Goal: Task Accomplishment & Management: Use online tool/utility

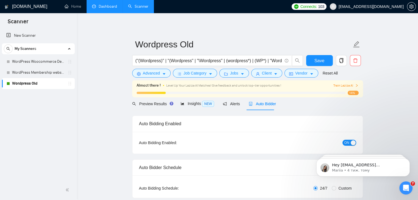
click at [112, 5] on link "Dashboard" at bounding box center [104, 6] width 25 height 5
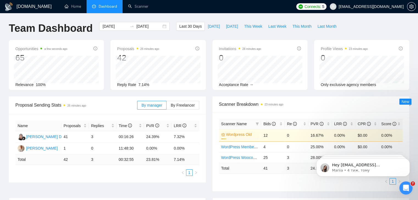
click at [239, 136] on link "Wordpress Old" at bounding box center [242, 135] width 32 height 6
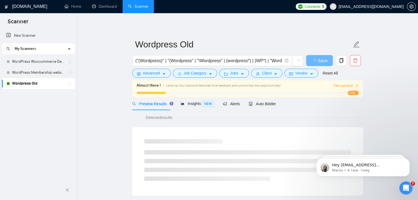
click at [335, 89] on div "Almost there ! Level Up Your Laziza AI Matches! Give feedback and unlock top-ti…" at bounding box center [247, 89] width 222 height 13
click at [343, 80] on div "Almost there ! Level Up Your Laziza AI Matches! Give feedback and unlock top-ti…" at bounding box center [247, 88] width 231 height 17
click at [346, 86] on span "Train Laziza AI" at bounding box center [345, 85] width 25 height 5
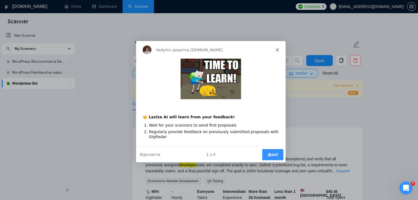
click at [273, 51] on div "Vadym з додатка [DOMAIN_NAME]" at bounding box center [209, 50] width 149 height 18
click at [275, 48] on icon "Закрити" at bounding box center [276, 49] width 3 height 3
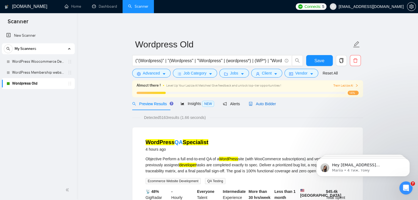
click at [270, 106] on span "Auto Bidder" at bounding box center [261, 104] width 27 height 4
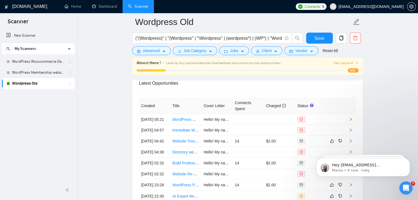
scroll to position [1394, 0]
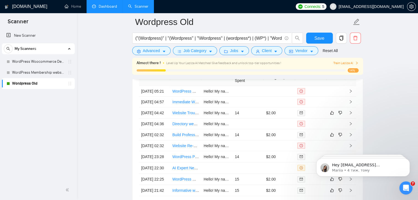
click at [104, 8] on link "Dashboard" at bounding box center [104, 6] width 25 height 5
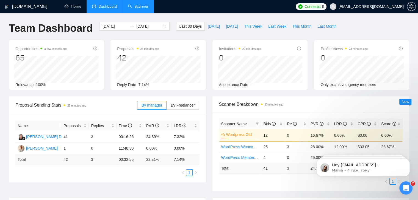
click at [141, 9] on link "Scanner" at bounding box center [138, 6] width 20 height 5
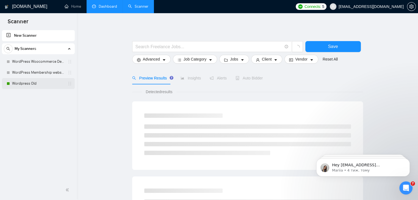
click at [32, 82] on link "Wordpress Old" at bounding box center [38, 83] width 52 height 11
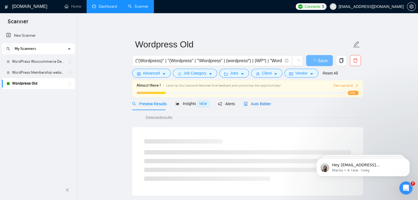
click at [259, 105] on span "Auto Bidder" at bounding box center [257, 104] width 27 height 4
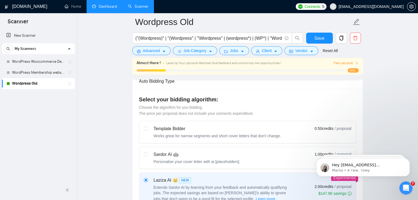
scroll to position [137, 0]
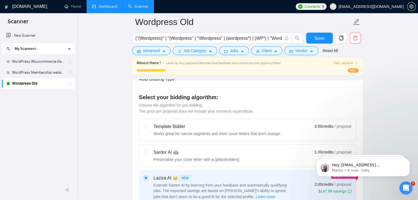
click at [199, 149] on div "Sardor AI 🤖" at bounding box center [196, 152] width 86 height 7
click at [147, 150] on input "radio" at bounding box center [146, 152] width 4 height 4
radio input "true"
radio input "false"
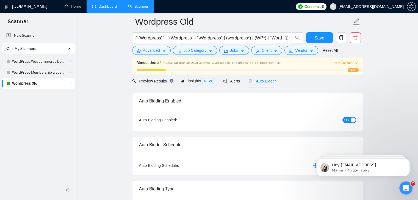
scroll to position [0, 0]
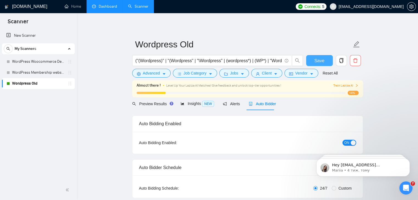
click at [319, 62] on span "Save" at bounding box center [319, 60] width 10 height 7
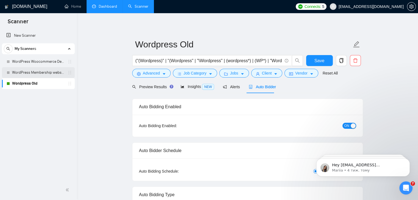
click at [33, 75] on link "WordPress Membership website" at bounding box center [38, 72] width 52 height 11
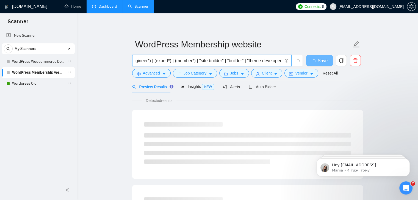
scroll to position [0, 345]
drag, startPoint x: 209, startPoint y: 60, endPoint x: 204, endPoint y: 62, distance: 5.3
click at [337, 55] on div "("(Wordpress)" | "(Wordpress" | "/Wordpress" | (wordpress*) | (WP*) | "Word Pre…" at bounding box center [246, 62] width 231 height 14
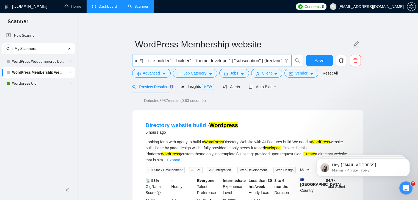
click at [200, 58] on input "("(Wordpress)" | "(Wordpress" | "/Wordpress" | (wordpress*) | (WP*) | "Word Pre…" at bounding box center [208, 60] width 147 height 7
drag, startPoint x: 176, startPoint y: 62, endPoint x: 185, endPoint y: 58, distance: 9.5
click at [231, 58] on input "("(Wordpress)" | "(Wordpress" | "/Wordpress" | (wordpress*) | (WP*) | "Word Pre…" at bounding box center [208, 60] width 147 height 7
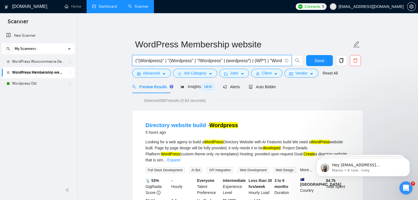
click at [265, 61] on input "("(Wordpress)" | "(Wordpress" | "/Wordpress" | (wordpress*) | (WP*) | "Word Pre…" at bounding box center [208, 60] width 147 height 7
click at [217, 62] on input "("(Wordpress)" | "(Wordpress" | "/Wordpress" | (wordpress*) | (WP*) | "Word Pre…" at bounding box center [208, 60] width 147 height 7
paste input ") ) ( (dev*) | (specialist*) | (creat*) | (professional*) | (engineer*) | (expe…"
type input "("(Wordpress)" | "(Wordpress" | "/Wordpress" | (wordpress*) | (WP*) | "Word Pre…"
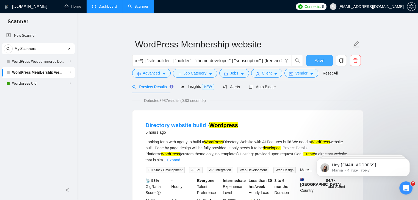
scroll to position [0, 0]
click at [318, 62] on span "Save" at bounding box center [319, 60] width 10 height 7
click at [265, 88] on span "Auto Bidder" at bounding box center [261, 87] width 27 height 4
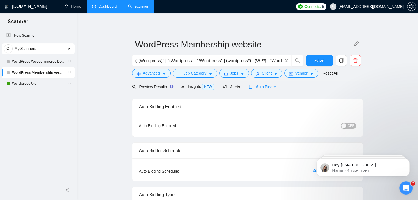
click at [351, 124] on span "OFF" at bounding box center [350, 126] width 7 height 6
click at [321, 57] on span "Save" at bounding box center [319, 60] width 10 height 7
click at [50, 62] on link "WordPress Woocommerce Developer" at bounding box center [38, 61] width 52 height 11
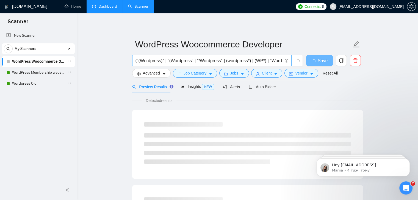
click at [190, 62] on input "("(Wordpress)" | "(Wordpress" | "/Wordpress" | (wordpress*) | (WP*) | "Word Pre…" at bounding box center [208, 60] width 147 height 7
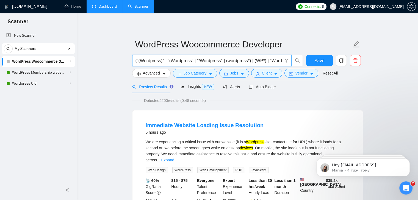
click at [218, 59] on input "("(Wordpress)" | "(Wordpress" | "/Wordpress" | (wordpress*) | (WP*) | "Word Pre…" at bounding box center [208, 60] width 147 height 7
paste input "text"
type input "("(Wordpress)" | "(Wordpress" | "/Wordpress" | (wordpress*) | (WP*) | "Word Pre…"
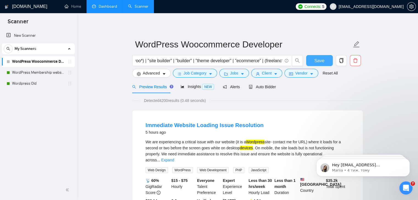
scroll to position [0, 0]
click at [316, 60] on span "Save" at bounding box center [319, 60] width 10 height 7
click at [264, 87] on span "Auto Bidder" at bounding box center [261, 87] width 27 height 4
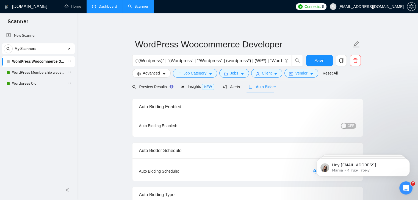
checkbox input "true"
click at [345, 124] on div "button" at bounding box center [343, 126] width 5 height 5
click at [316, 54] on form "WordPress Woocommerce Developer ("(Wordpress)" | "(Wordpress" | "/Wordpress" | …" at bounding box center [247, 58] width 231 height 45
click at [316, 58] on span "Save" at bounding box center [319, 60] width 10 height 7
checkbox input "true"
